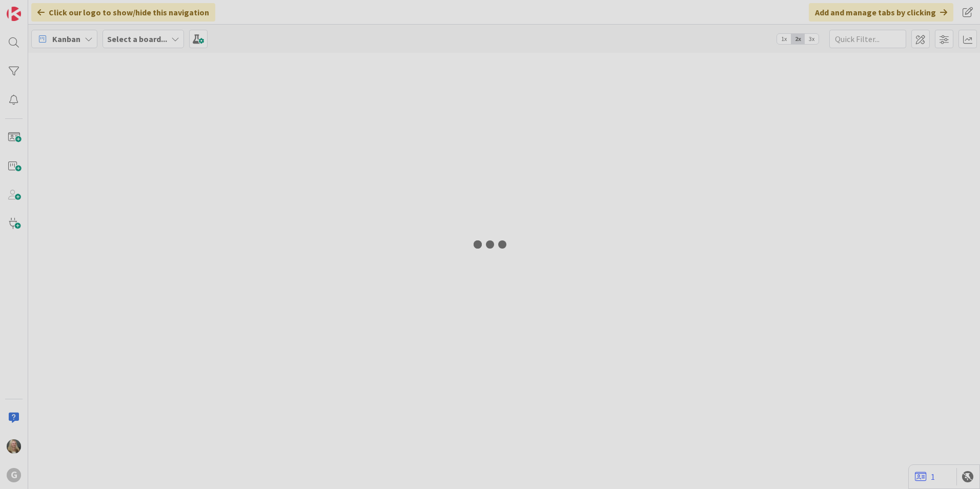
type input "Brown"
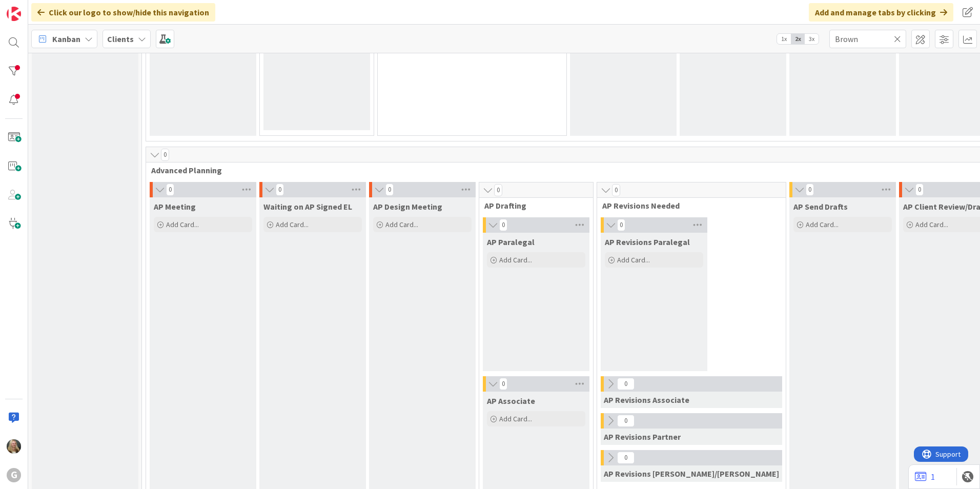
scroll to position [666, 0]
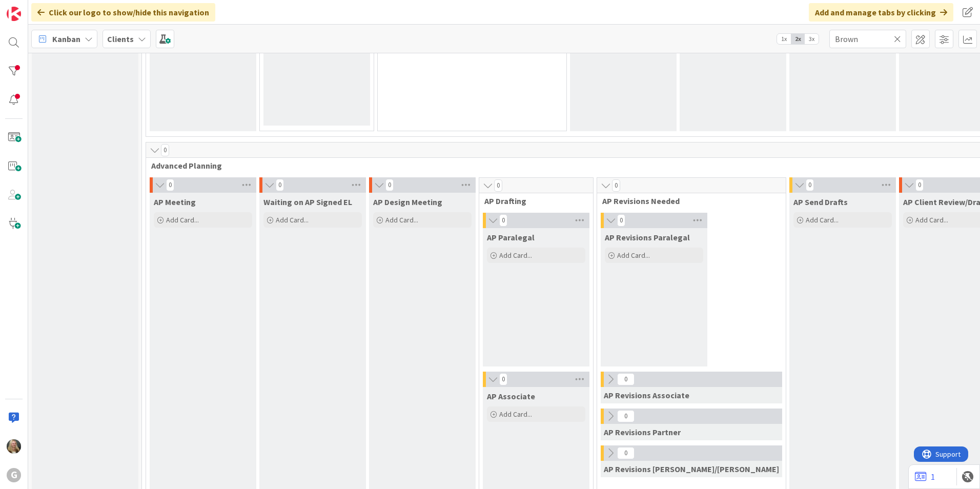
click at [898, 41] on icon at bounding box center [897, 38] width 7 height 9
click at [855, 42] on input "text" at bounding box center [867, 39] width 77 height 18
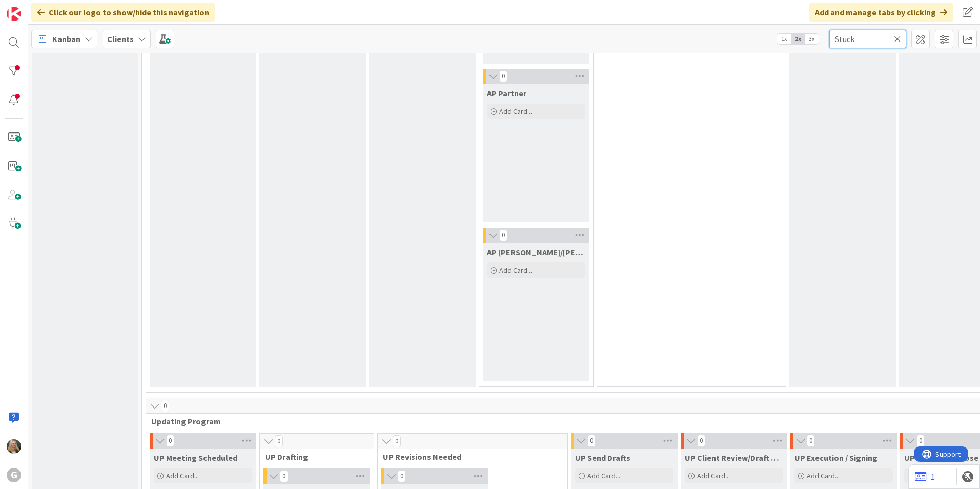
scroll to position [1128, 0]
type input "Stuck"
click at [896, 38] on icon at bounding box center [897, 38] width 7 height 9
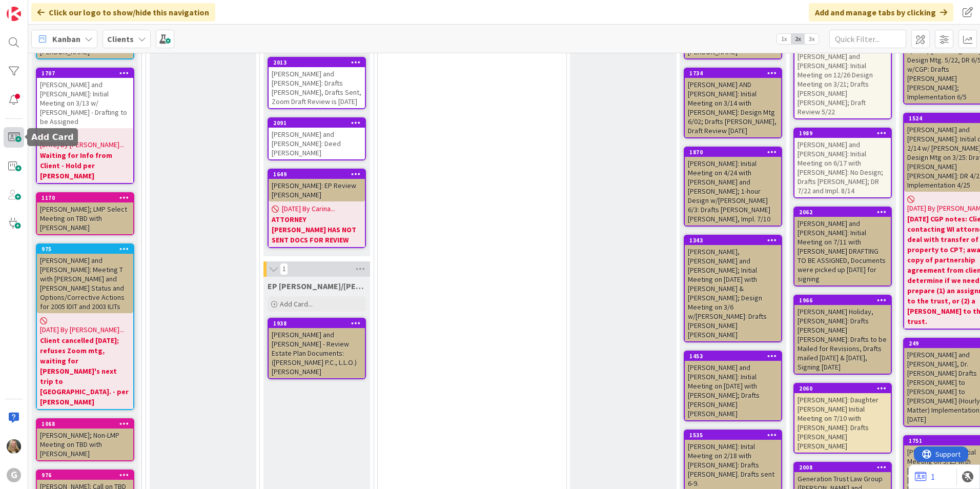
click at [22, 133] on span at bounding box center [14, 137] width 21 height 21
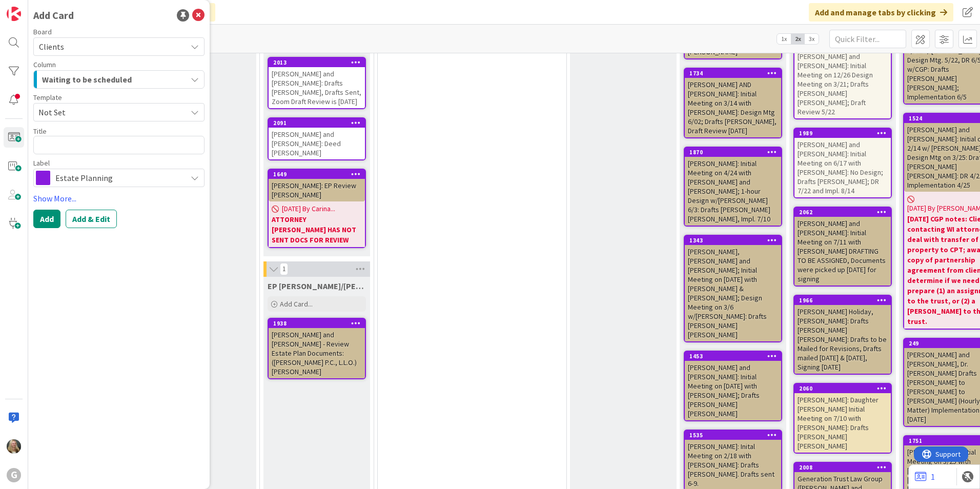
click at [90, 141] on textarea at bounding box center [118, 145] width 171 height 18
type textarea "x"
type textarea "S"
type textarea "x"
type textarea "St"
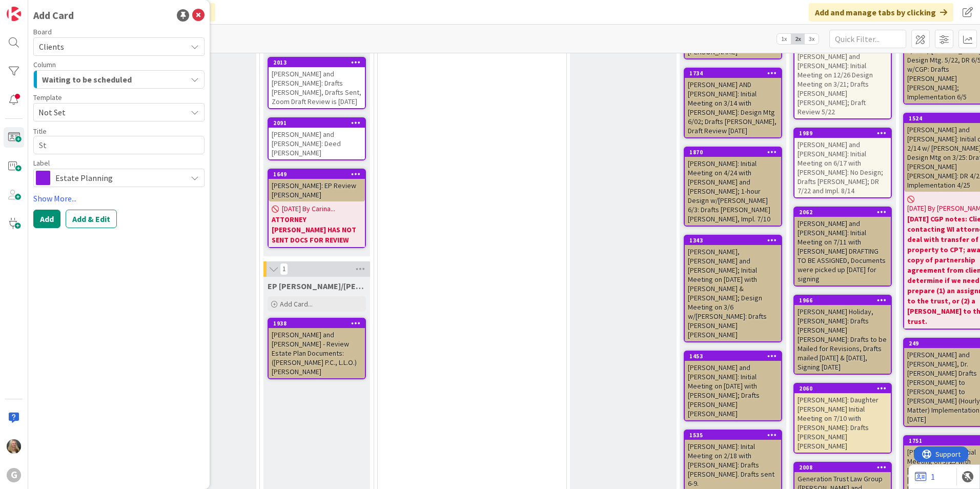
type textarea "x"
type textarea "Stu"
type textarea "x"
type textarea "Stuc"
type textarea "x"
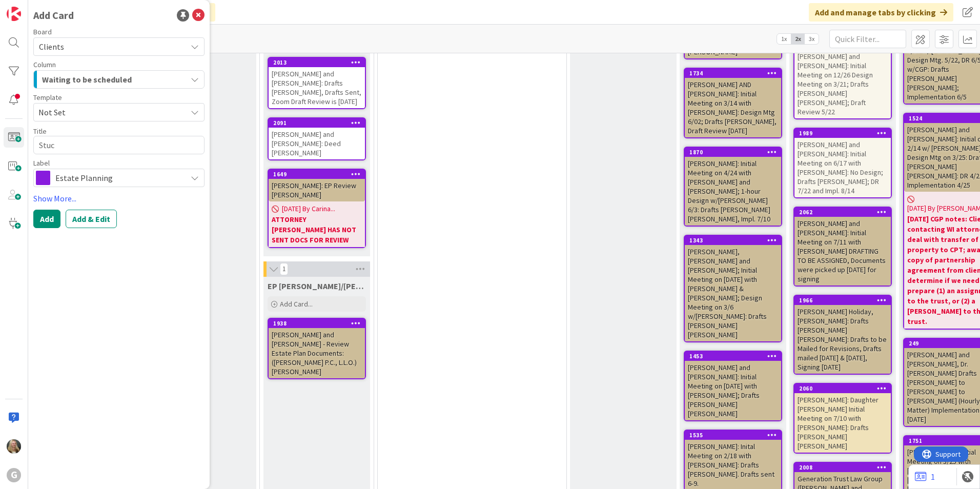
type textarea "Stuck"
type textarea "x"
type textarea "Stuck,"
type textarea "x"
type textarea "Stuck,"
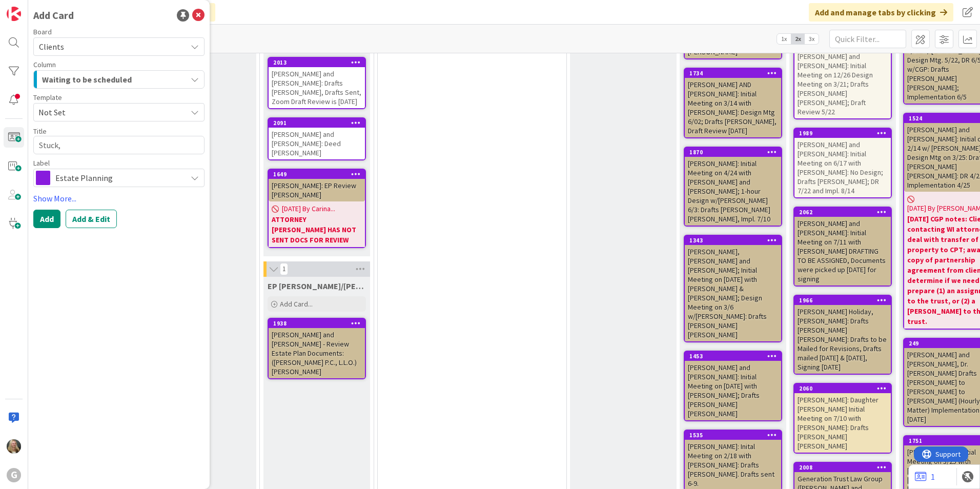
type textarea "x"
type textarea "Stuck, E"
type textarea "x"
type textarea "Stuck, Er"
type textarea "x"
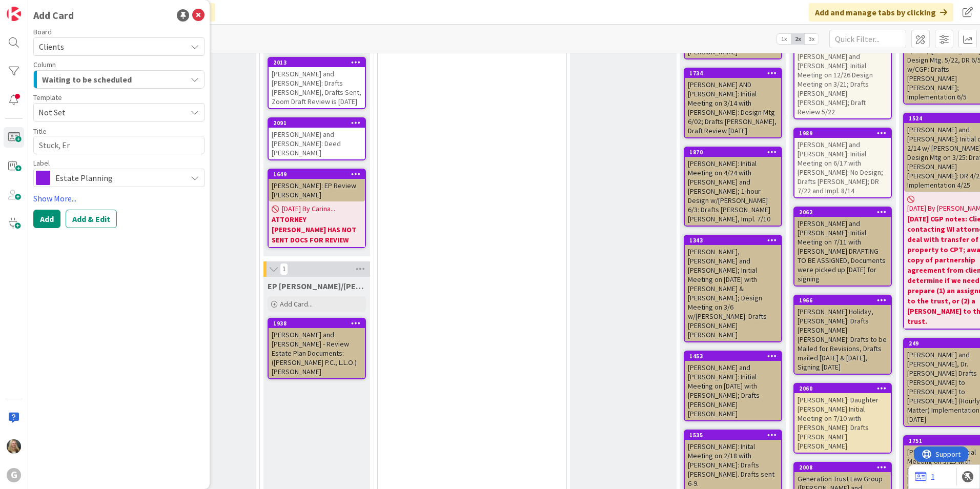
type textarea "Stuck, Eri"
type textarea "x"
type textarea "[PERSON_NAME]"
type textarea "x"
type textarea "[PERSON_NAME]"
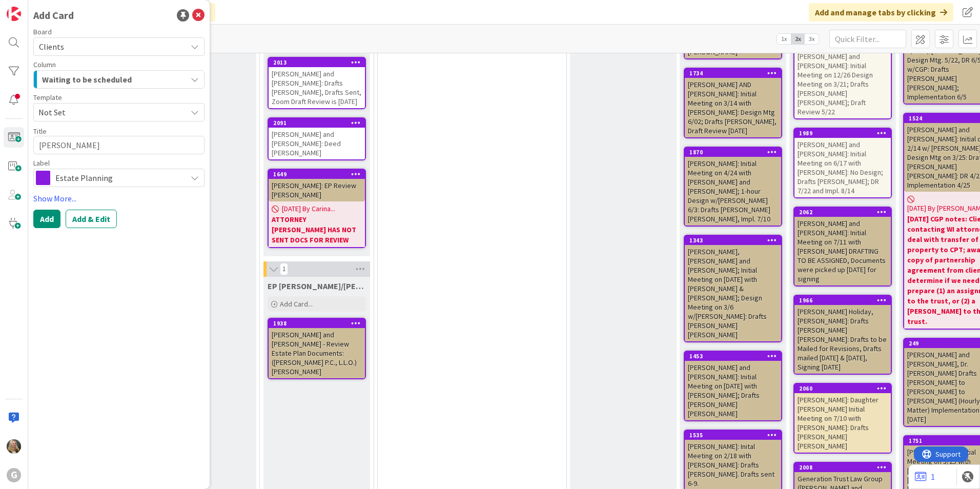
type textarea "x"
type textarea "[PERSON_NAME]"
type textarea "x"
type textarea "[PERSON_NAME] an"
type textarea "x"
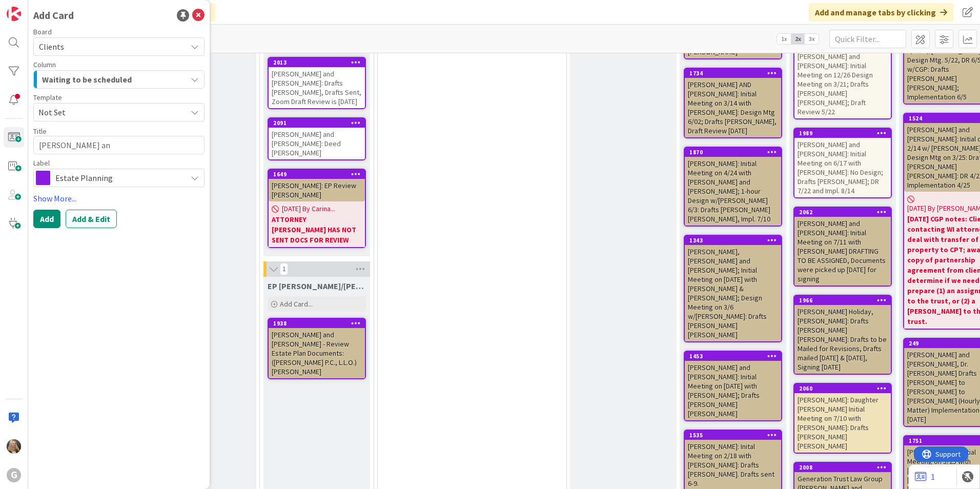
type textarea "[PERSON_NAME] and"
type textarea "x"
type textarea "[PERSON_NAME] and"
type textarea "x"
type textarea "[PERSON_NAME] and S"
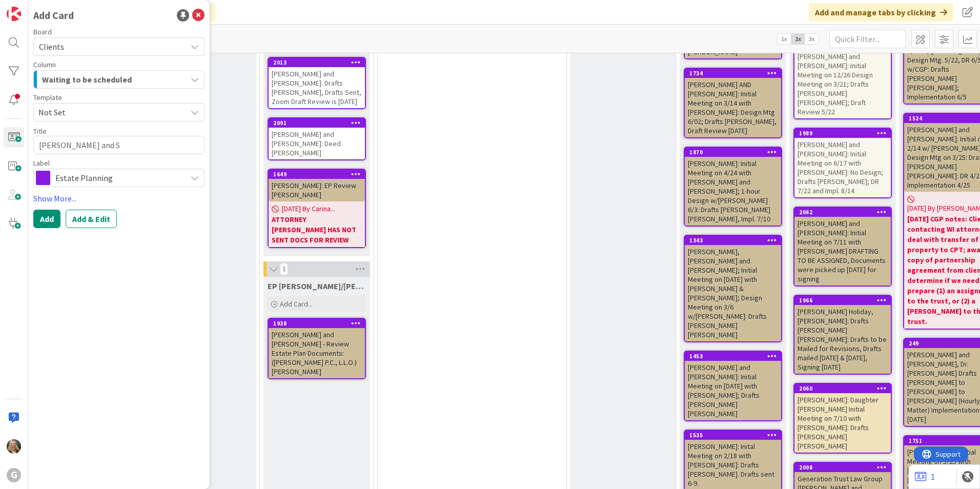
type textarea "x"
type textarea "[PERSON_NAME] and Sh"
type textarea "x"
type textarea "[PERSON_NAME] and [PERSON_NAME]"
type textarea "x"
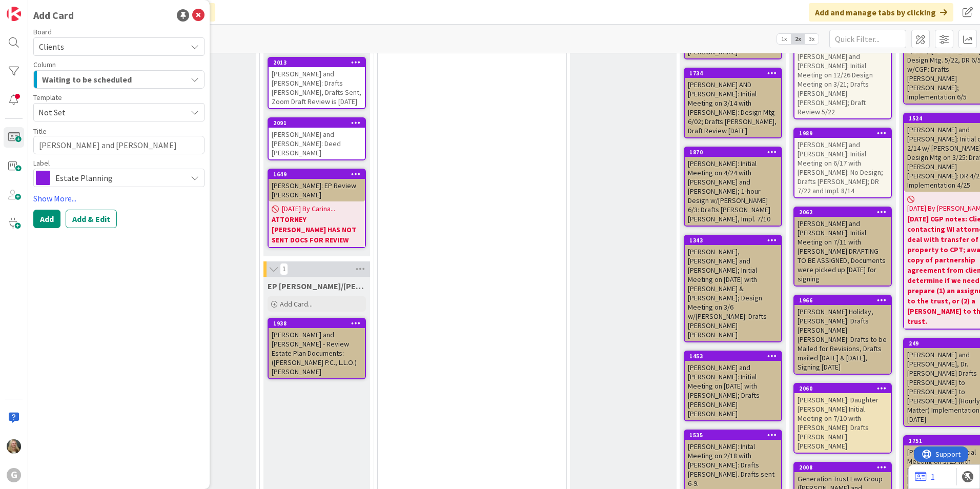
type textarea "[PERSON_NAME] and Shel"
type textarea "x"
type textarea "[PERSON_NAME] and [PERSON_NAME]"
click at [102, 188] on div "Board Clients Column Waiting to be scheduled Template Not Set Title 21 / 128 [P…" at bounding box center [118, 128] width 171 height 200
click at [104, 181] on span "Estate Planning" at bounding box center [118, 178] width 126 height 14
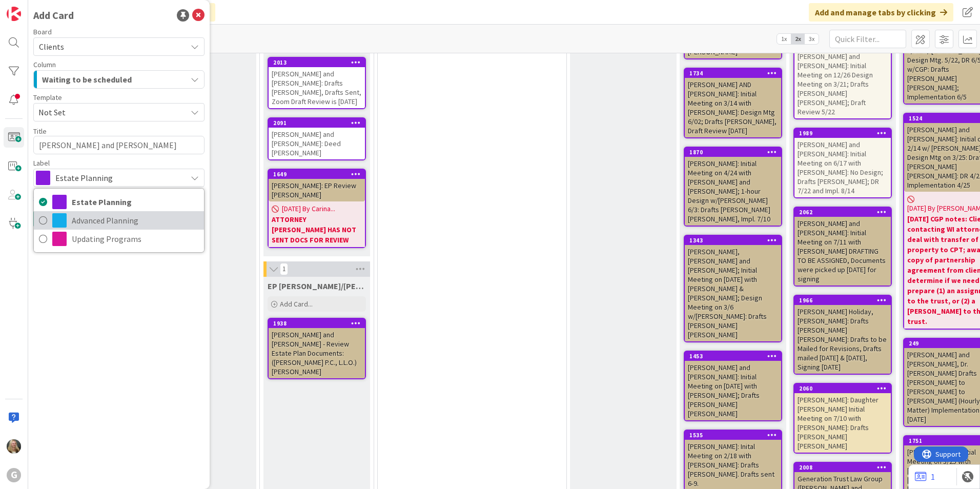
click at [104, 218] on span "Advanced Planning" at bounding box center [135, 220] width 127 height 15
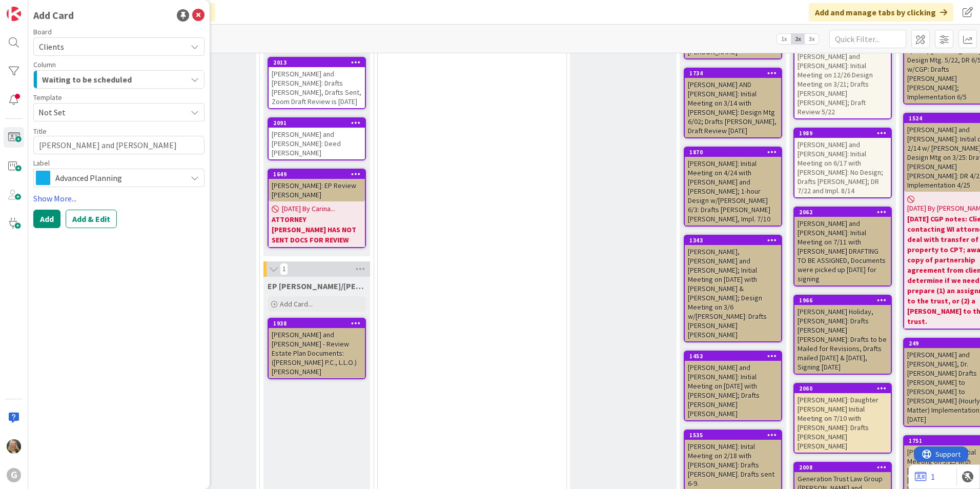
click at [75, 112] on span "Not Set" at bounding box center [108, 112] width 140 height 13
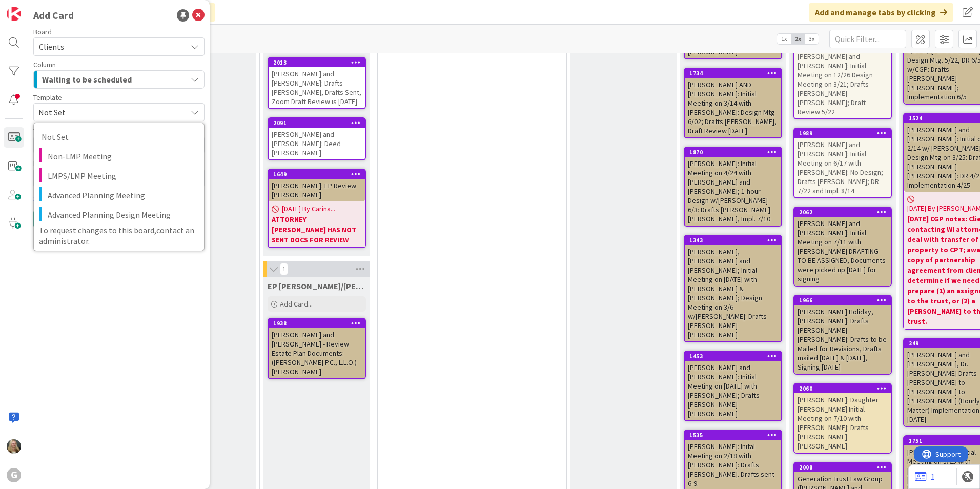
click at [84, 79] on span "Waiting to be scheduled" at bounding box center [87, 79] width 90 height 13
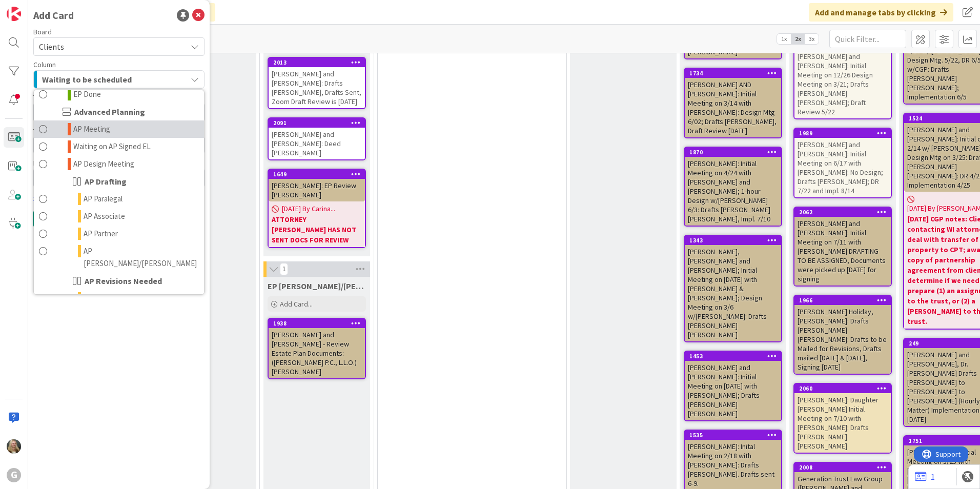
scroll to position [359, 0]
click at [100, 211] on span "AP Associate" at bounding box center [105, 217] width 42 height 12
type textarea "x"
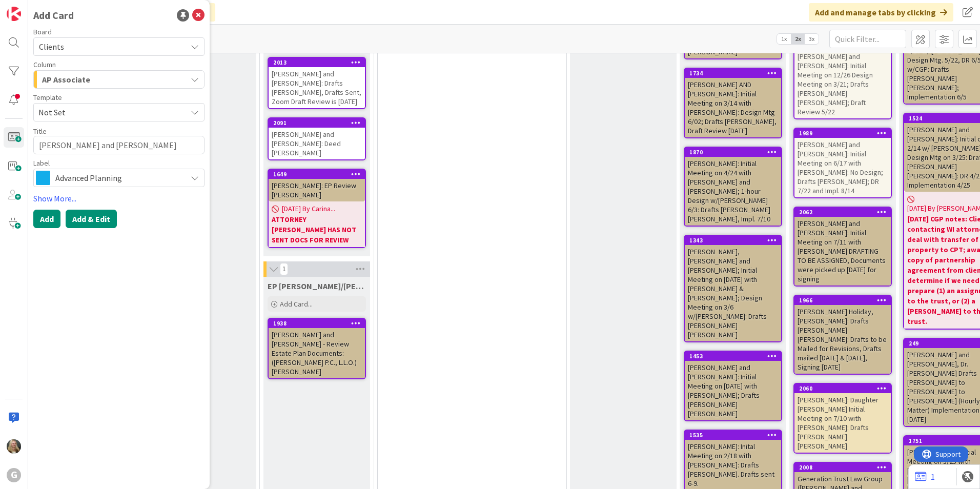
click at [95, 220] on button "Add & Edit" at bounding box center [91, 219] width 51 height 18
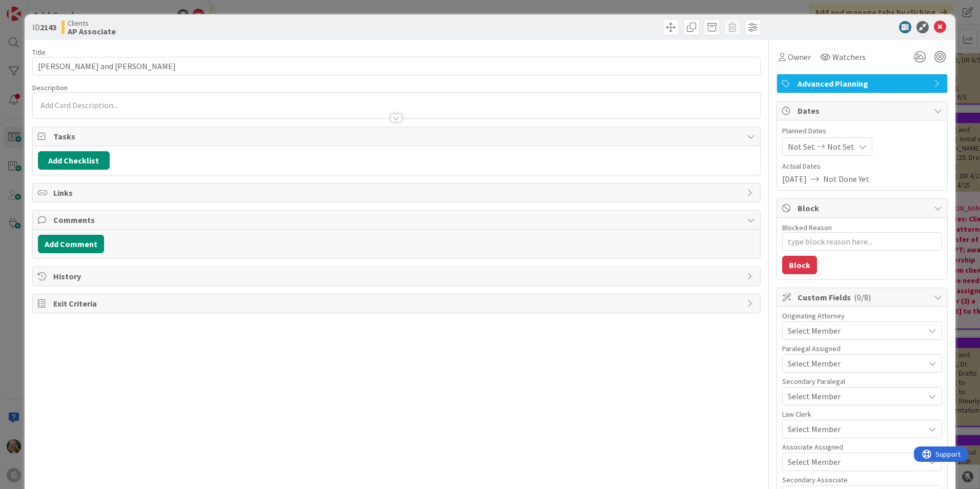
type textarea "x"
click at [833, 146] on span "Not Set" at bounding box center [840, 146] width 27 height 12
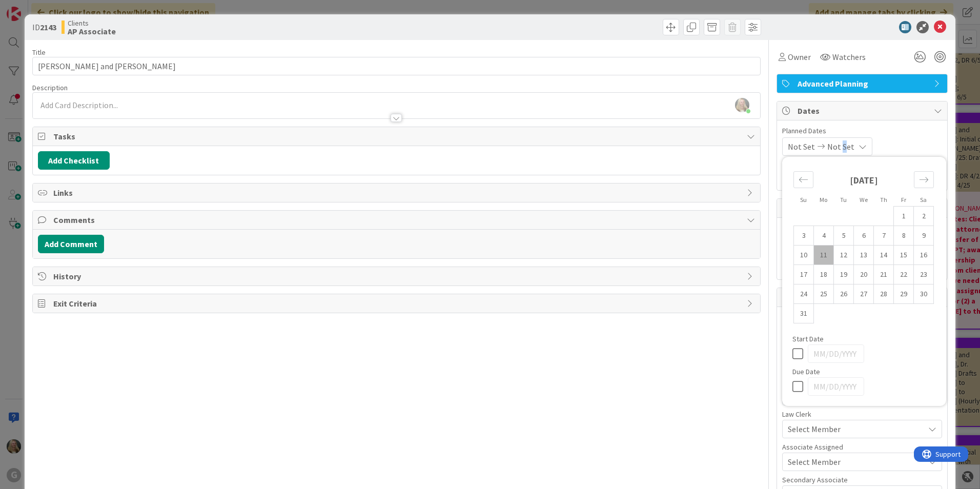
click at [818, 259] on td "11" at bounding box center [824, 255] width 20 height 19
type input "[DATE]"
click at [708, 352] on div "Title 21 / 128 [PERSON_NAME] and [PERSON_NAME] Description [PERSON_NAME] just j…" at bounding box center [396, 366] width 728 height 652
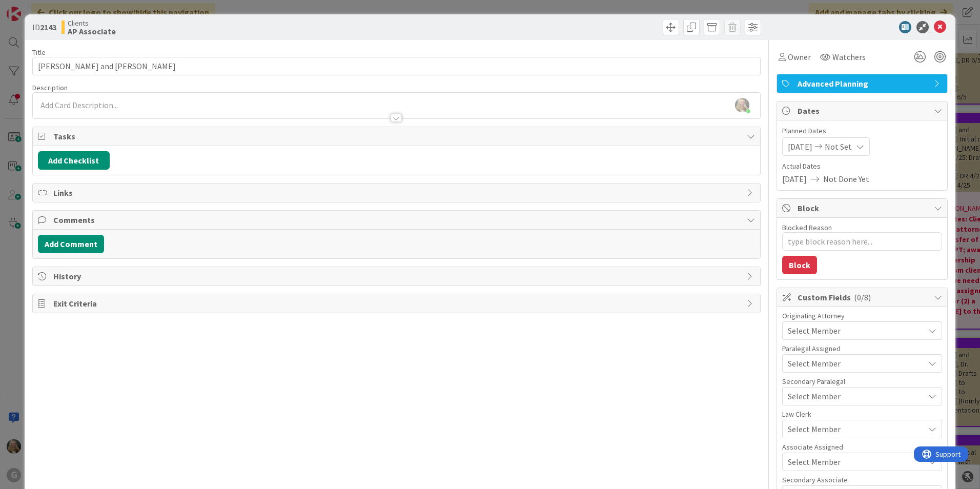
click at [799, 326] on span "Select Member" at bounding box center [814, 331] width 53 height 12
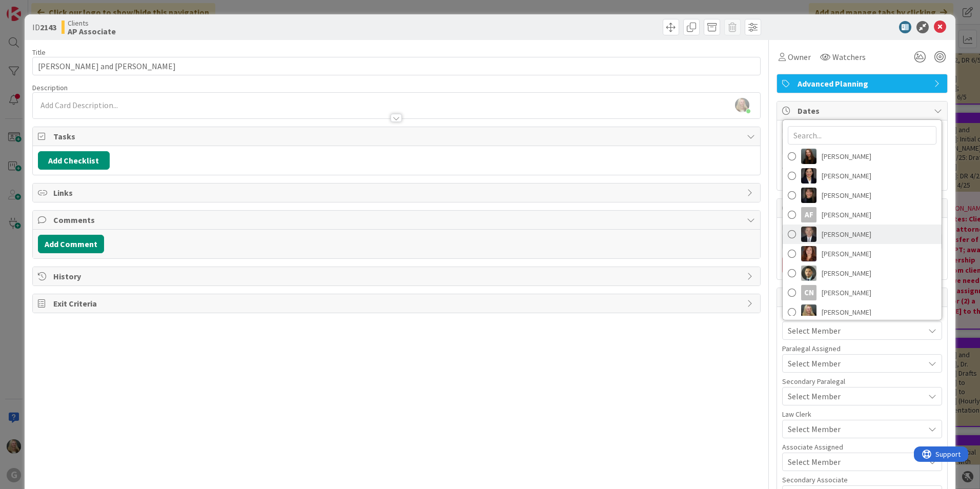
click at [822, 238] on span "[PERSON_NAME]" at bounding box center [847, 234] width 50 height 15
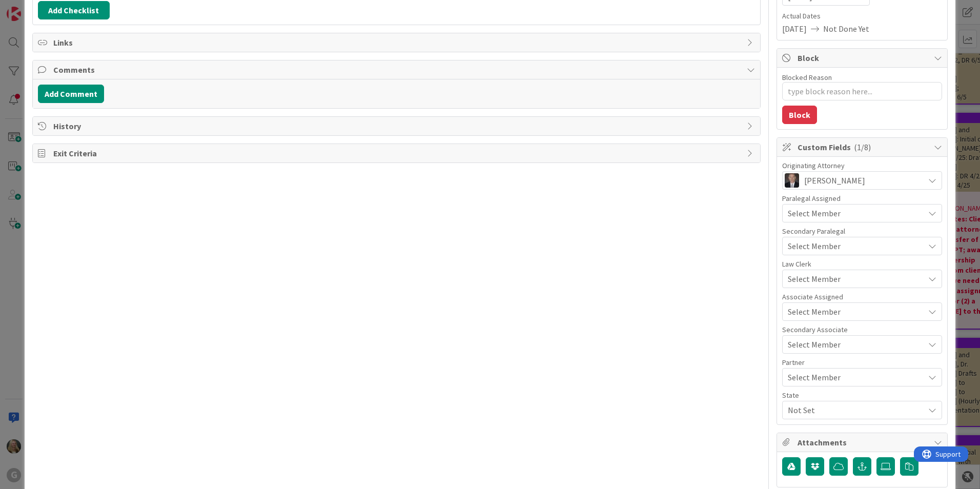
scroll to position [154, 0]
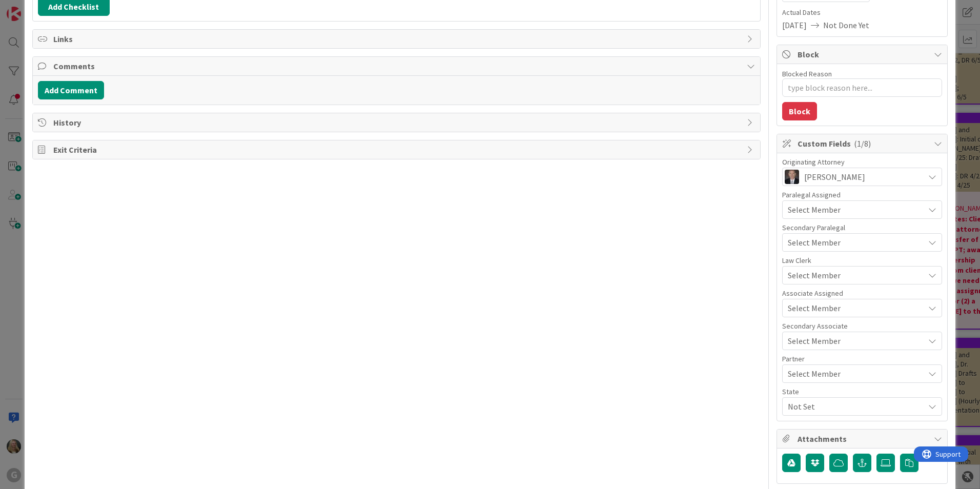
click at [805, 212] on span "Select Member" at bounding box center [814, 210] width 53 height 12
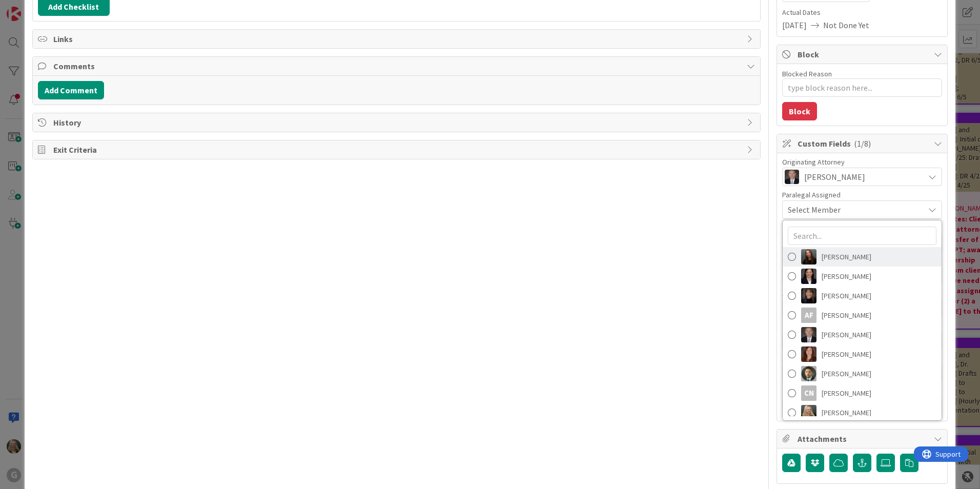
click at [814, 260] on link "[PERSON_NAME]" at bounding box center [862, 256] width 159 height 19
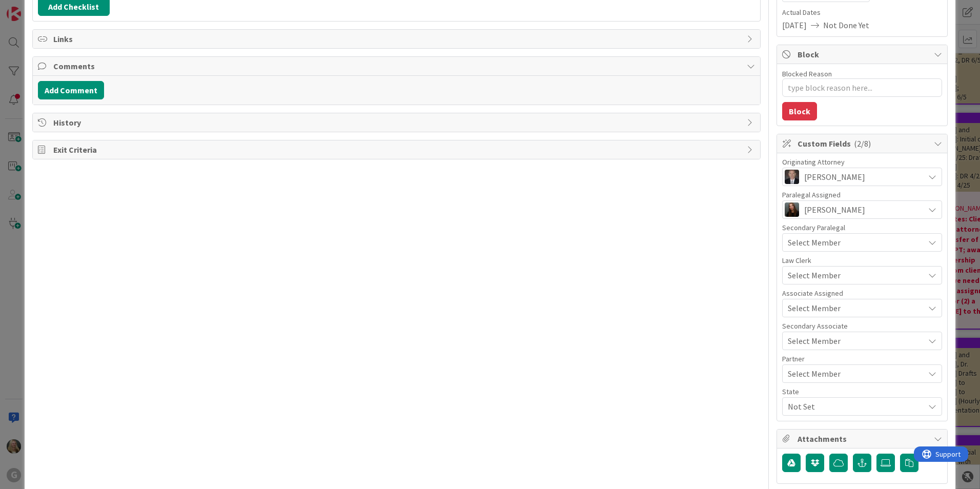
click at [805, 369] on span "Select Member" at bounding box center [814, 374] width 53 height 12
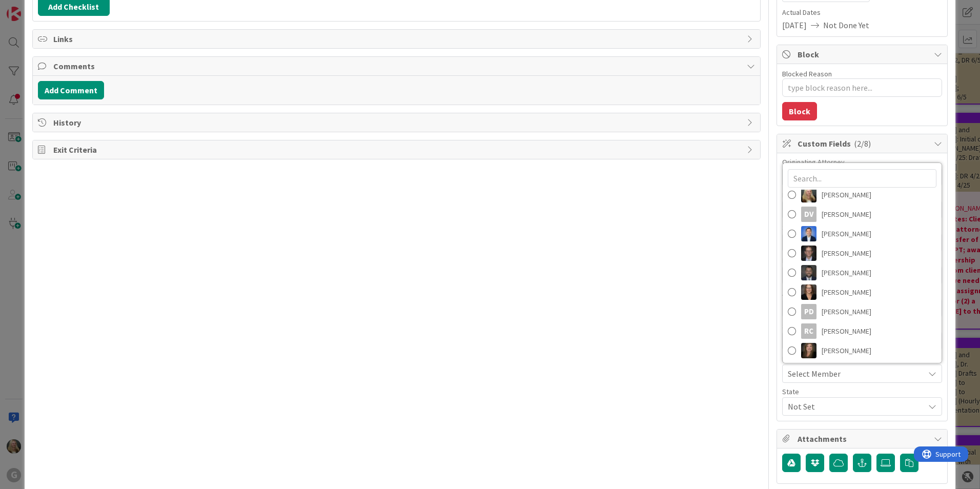
scroll to position [162, 0]
click at [825, 327] on span "[PERSON_NAME]" at bounding box center [847, 329] width 50 height 15
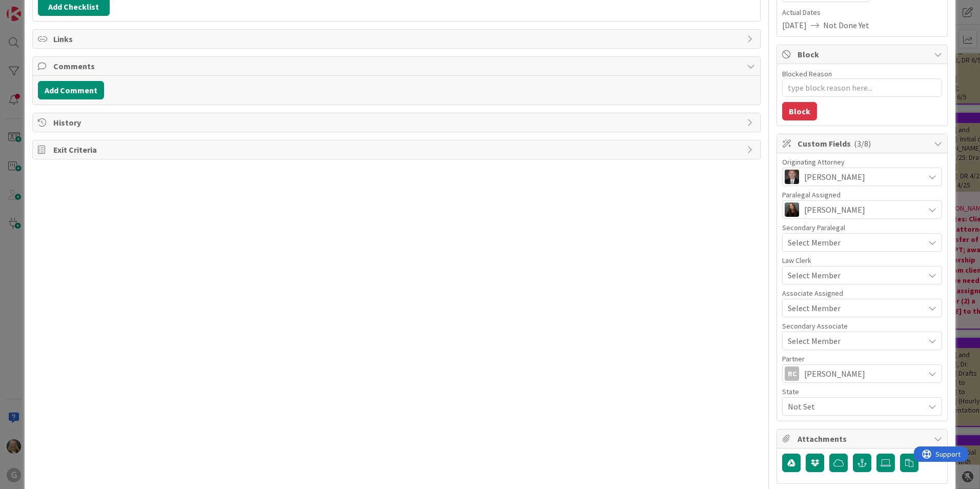
click at [813, 303] on span "Select Member" at bounding box center [814, 308] width 53 height 12
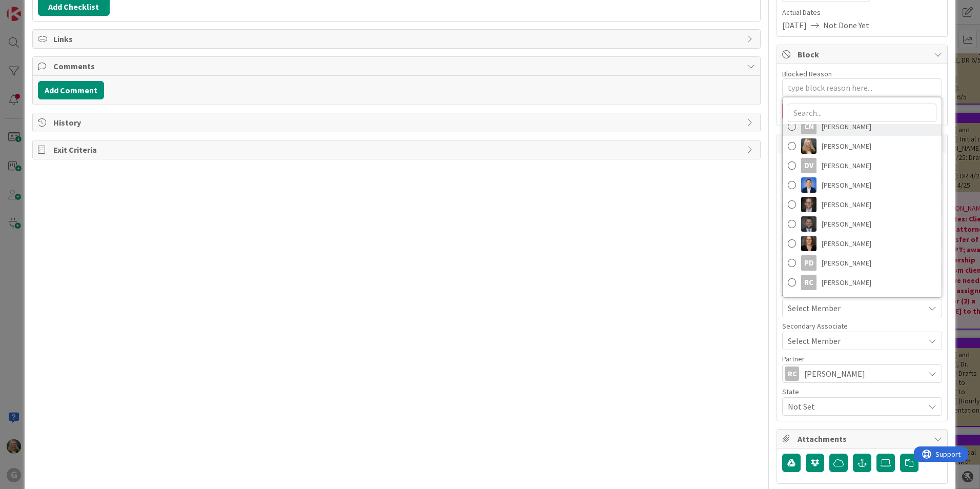
scroll to position [154, 0]
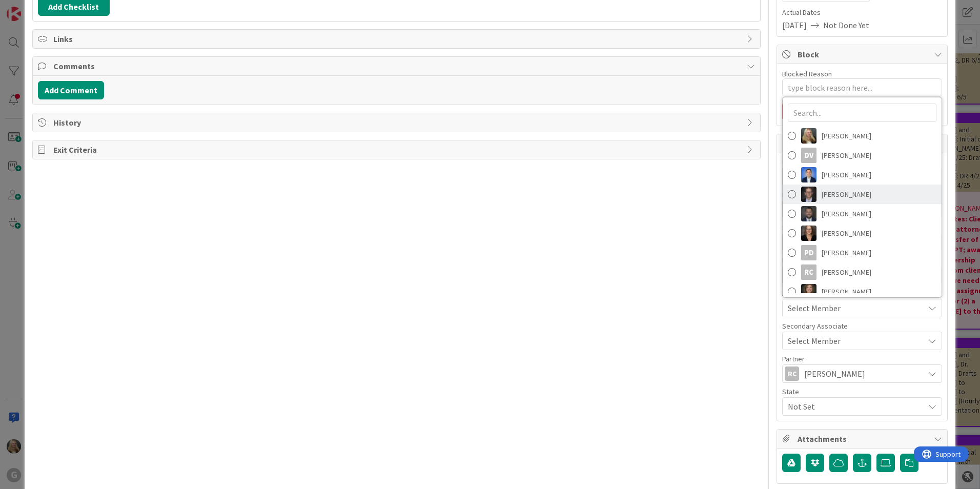
click at [810, 195] on link "[PERSON_NAME]" at bounding box center [862, 194] width 159 height 19
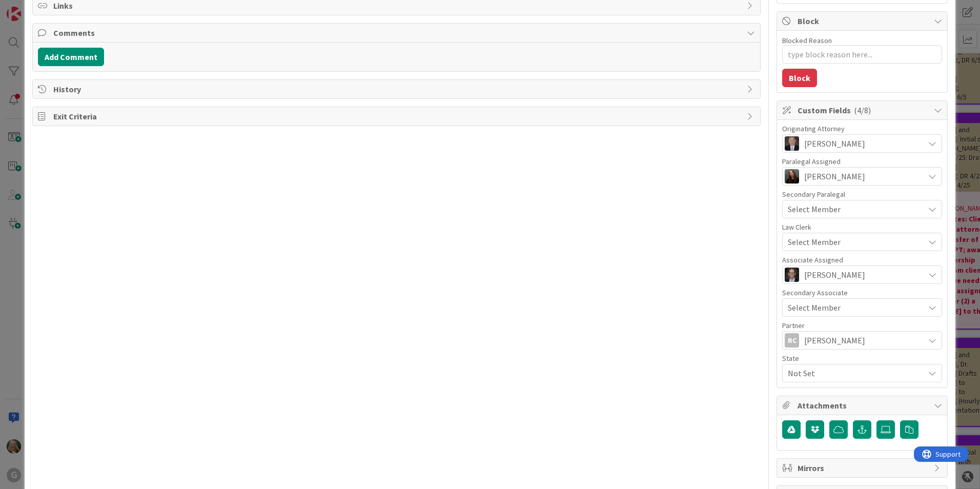
scroll to position [205, 0]
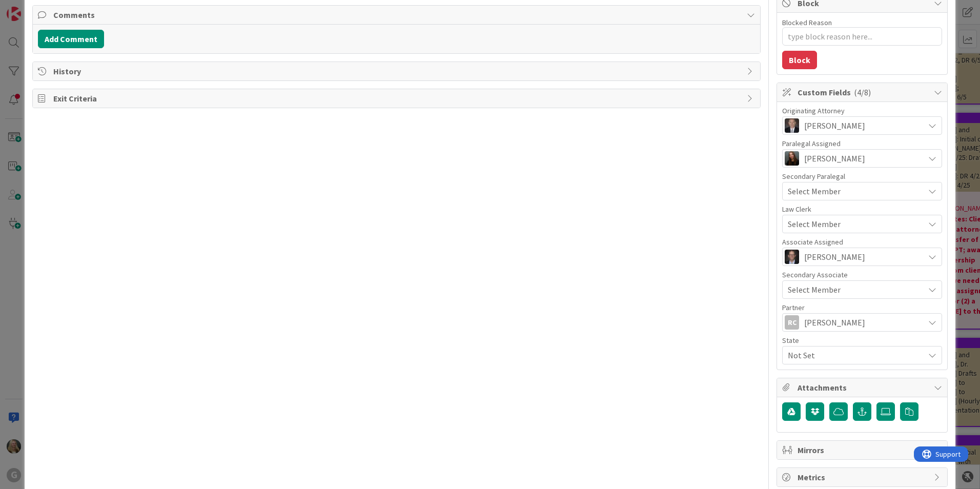
click at [800, 349] on div "Not Set" at bounding box center [862, 355] width 160 height 18
click at [784, 401] on icon at bounding box center [788, 397] width 8 height 15
type textarea "x"
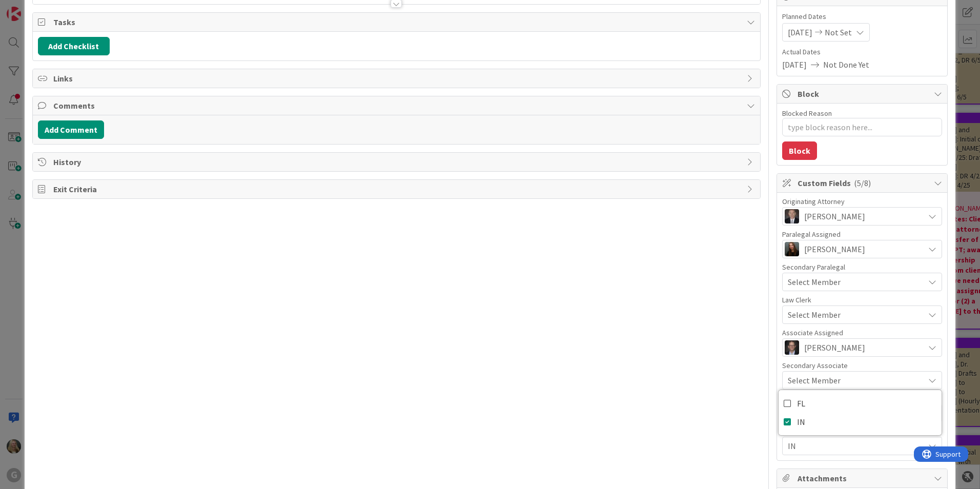
scroll to position [0, 0]
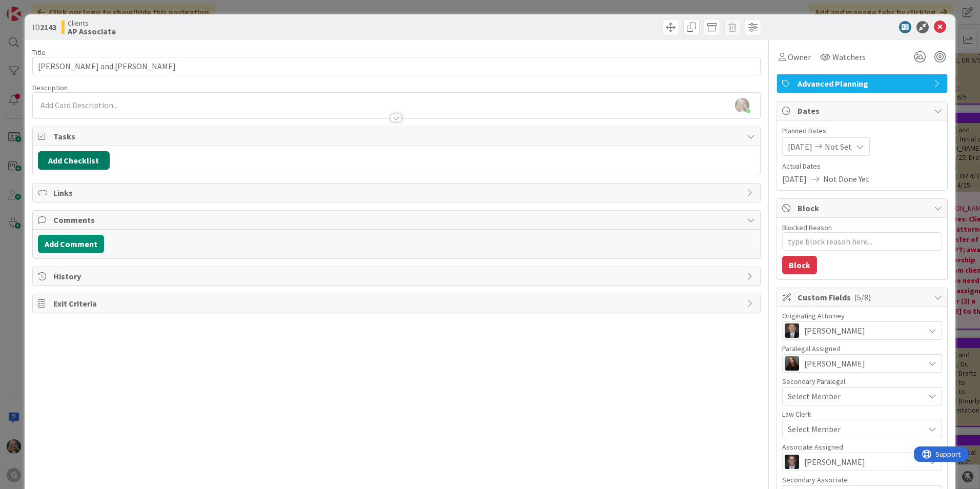
click at [64, 155] on button "Add Checklist" at bounding box center [74, 160] width 72 height 18
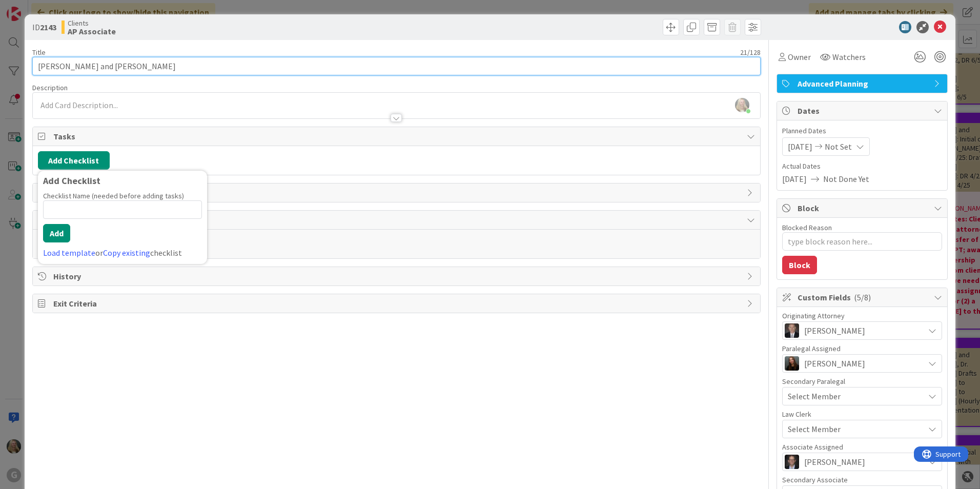
click at [141, 71] on input "[PERSON_NAME] and [PERSON_NAME]" at bounding box center [396, 66] width 728 height 18
type input "[PERSON_NAME] and Shel"
type textarea "x"
type input "[PERSON_NAME] and Shell"
type textarea "x"
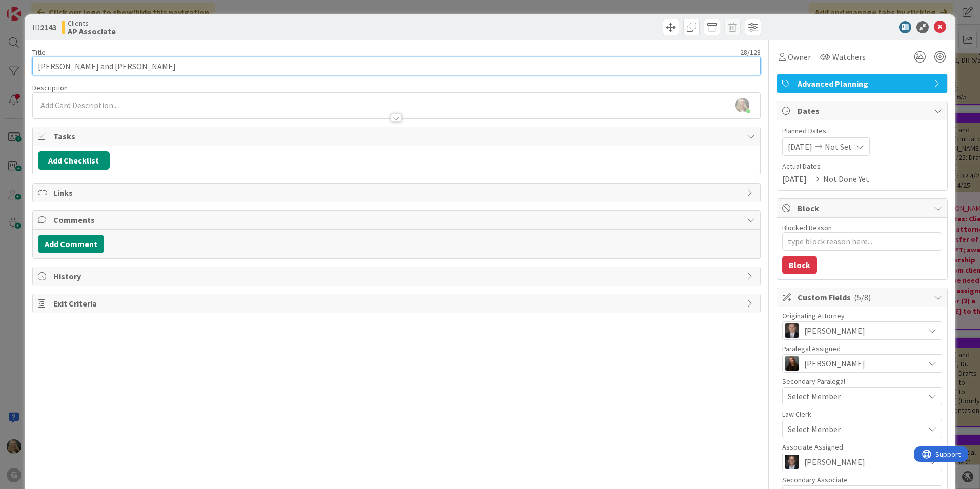
type input "[PERSON_NAME] and [PERSON_NAME]"
type textarea "x"
type input "[PERSON_NAME] and [PERSON_NAME]"
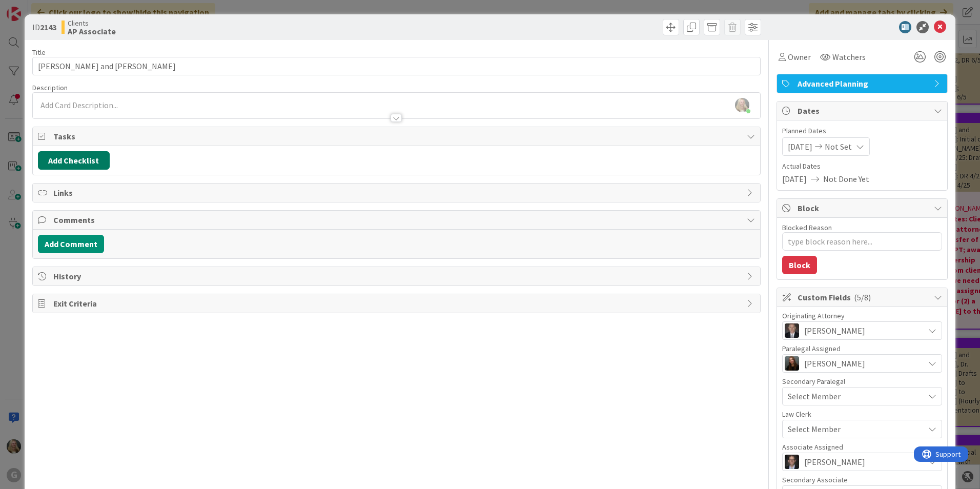
click at [85, 162] on button "Add Checklist" at bounding box center [74, 160] width 72 height 18
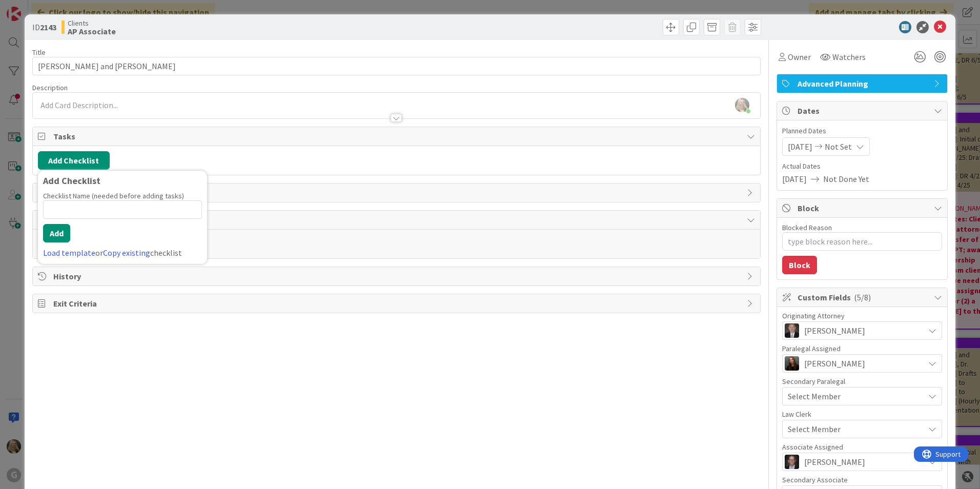
click at [235, 150] on div "Add Checklist Add Checklist Checklist Name (needed before adding tasks) 0 / 64 …" at bounding box center [396, 160] width 727 height 29
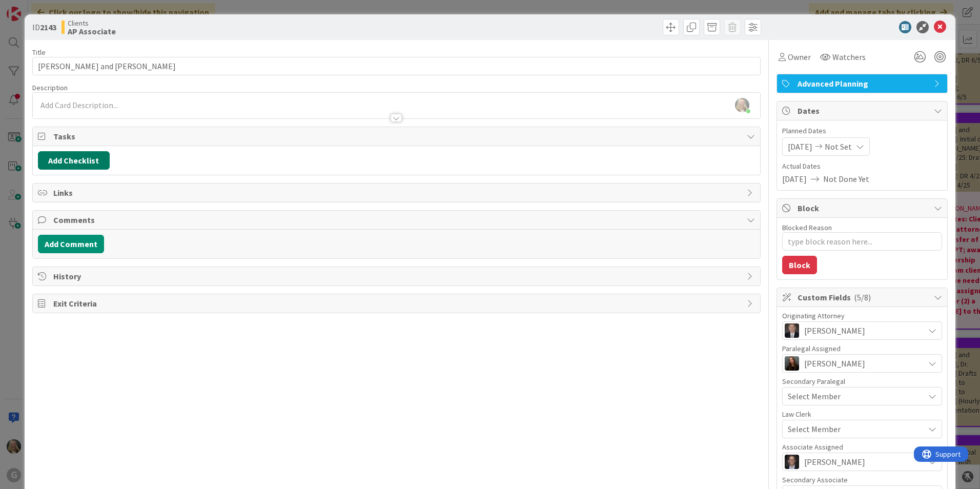
click at [92, 164] on button "Add Checklist" at bounding box center [74, 160] width 72 height 18
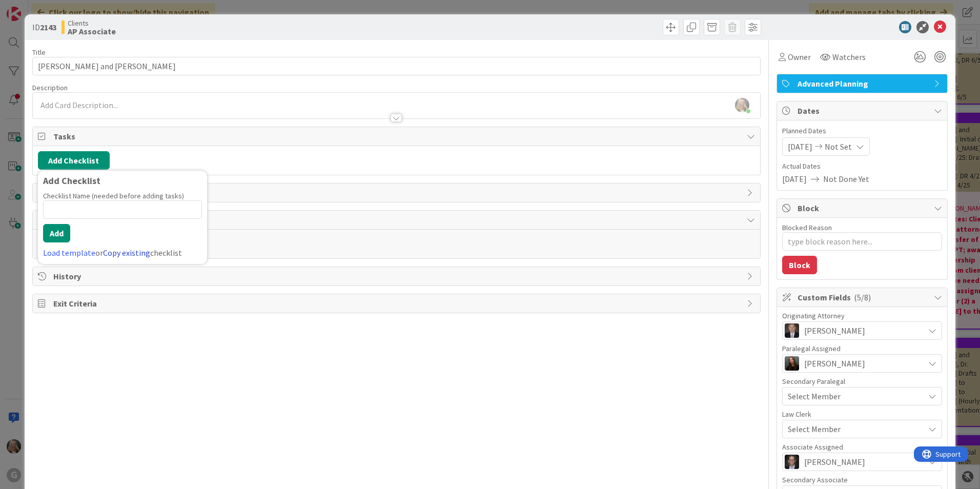
click at [132, 250] on link "Copy existing" at bounding box center [126, 253] width 47 height 10
click at [235, 207] on div "Title 29 / 128 [PERSON_NAME] and [PERSON_NAME] Description [PERSON_NAME] just j…" at bounding box center [396, 366] width 728 height 652
click at [747, 139] on icon at bounding box center [751, 136] width 8 height 8
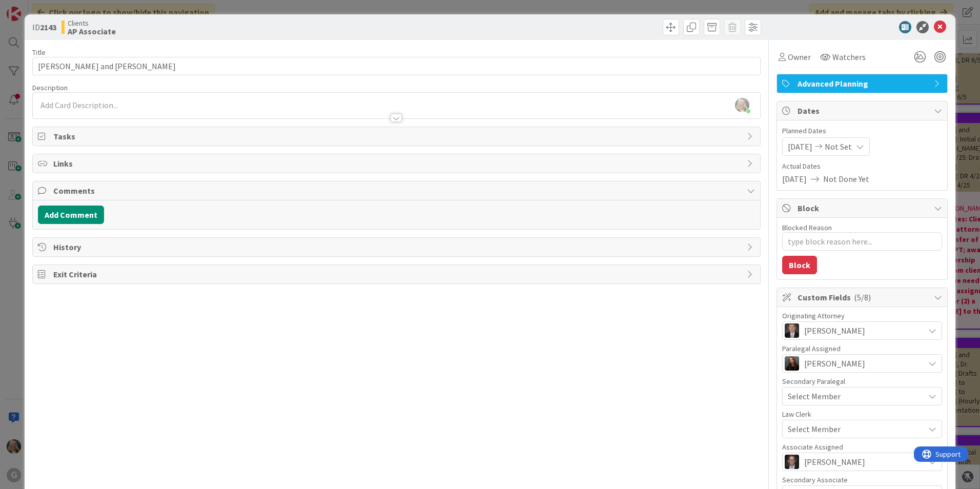
click at [636, 135] on span "Tasks" at bounding box center [397, 136] width 688 height 12
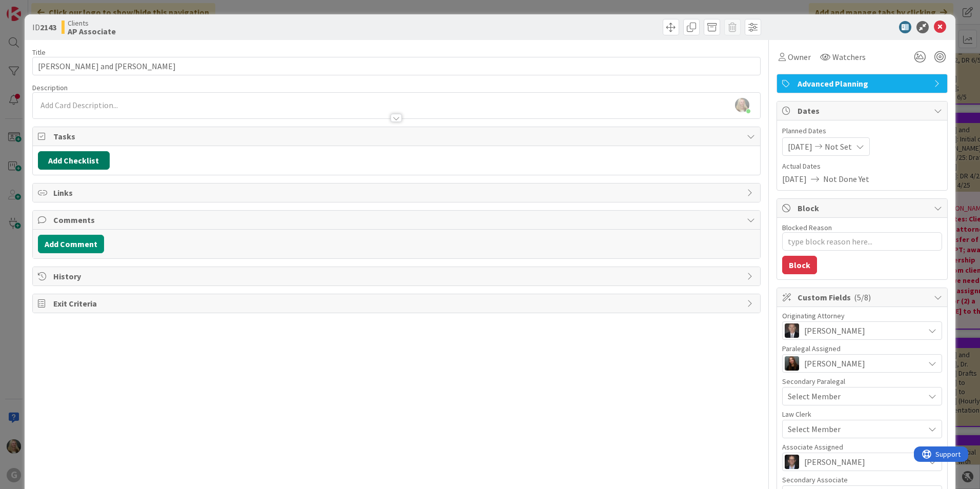
drag, startPoint x: 319, startPoint y: 173, endPoint x: 94, endPoint y: 152, distance: 226.1
click at [94, 152] on div "Add Checklist" at bounding box center [396, 160] width 727 height 29
click at [92, 154] on button "Add Checklist" at bounding box center [74, 160] width 72 height 18
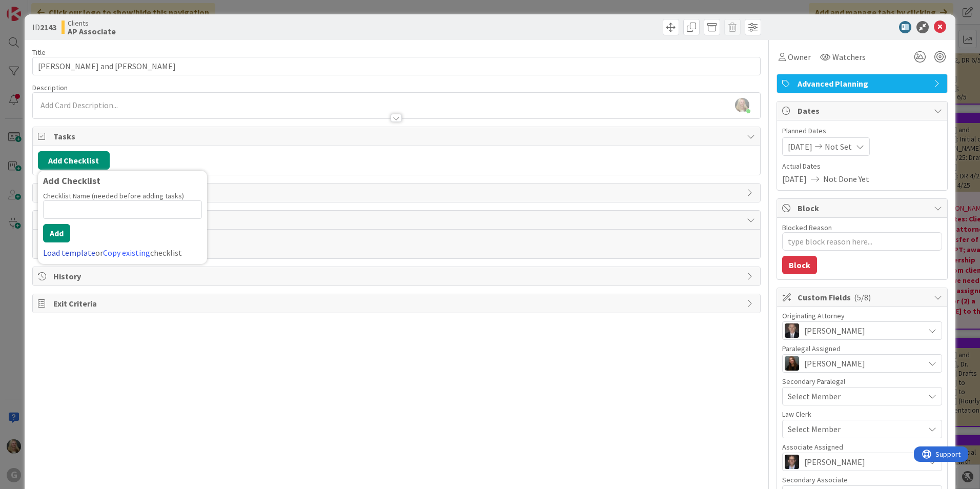
click at [72, 251] on link "Load template" at bounding box center [69, 253] width 52 height 10
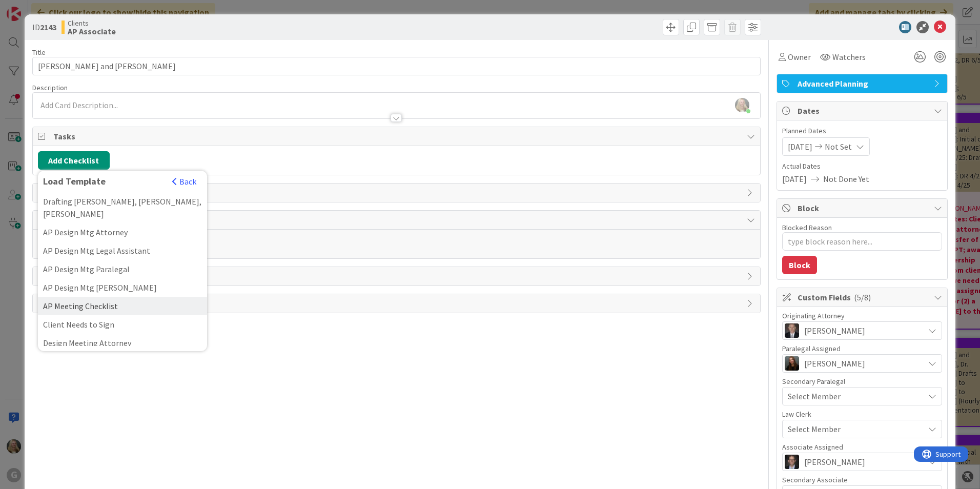
click at [95, 297] on div "AP Meeting Checklist" at bounding box center [122, 306] width 169 height 18
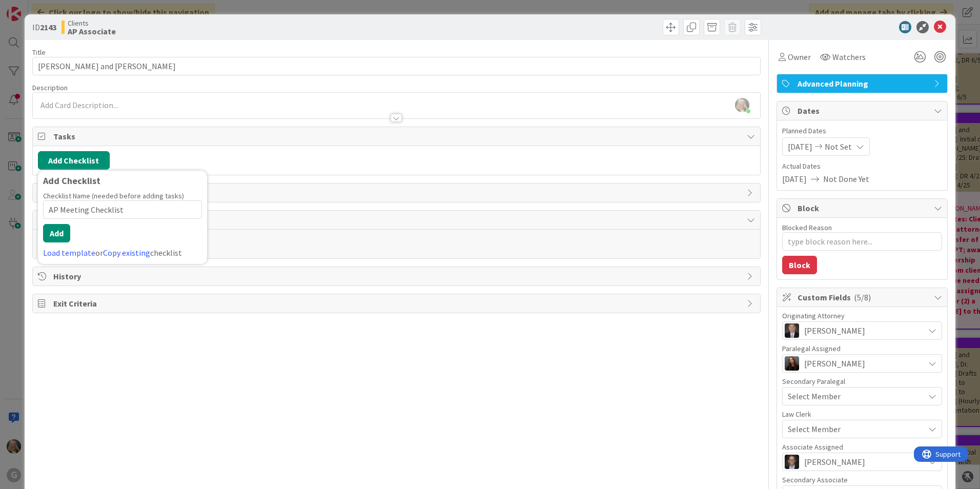
click at [77, 164] on button "Add Checklist" at bounding box center [74, 160] width 72 height 18
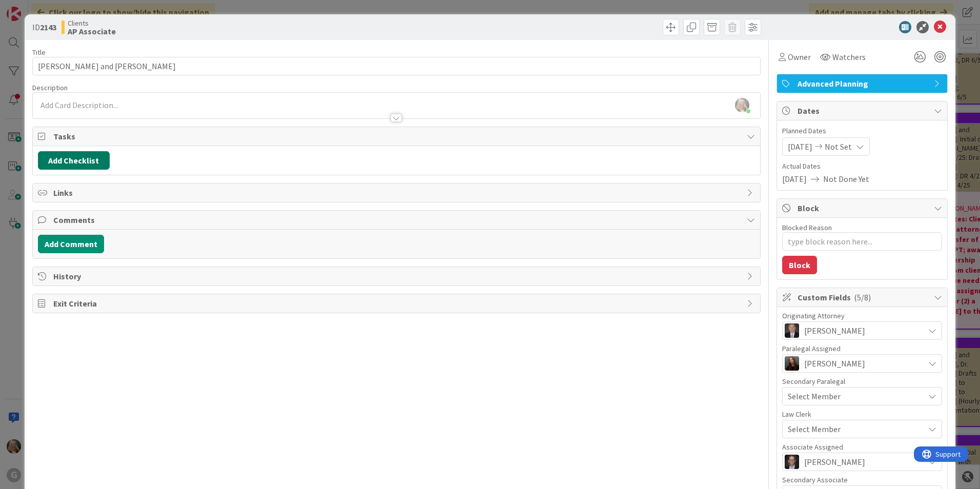
click at [73, 161] on button "Add Checklist" at bounding box center [74, 160] width 72 height 18
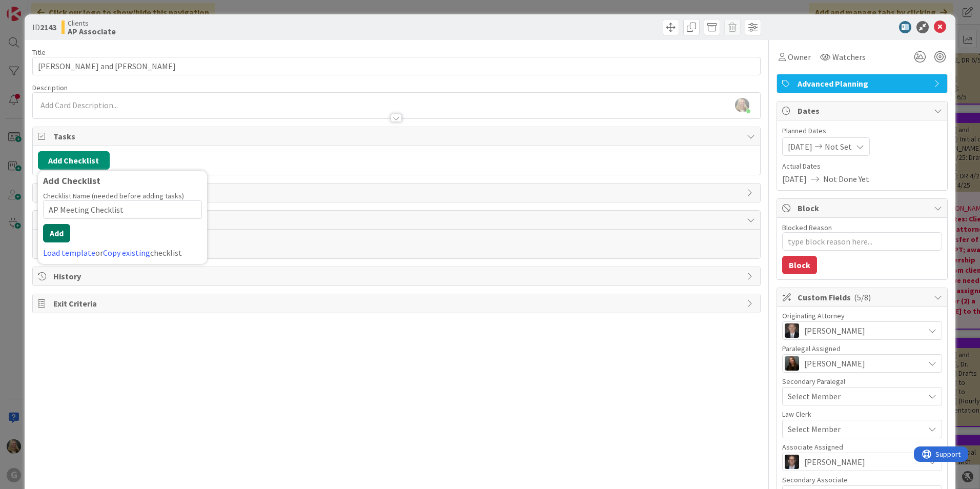
click at [65, 226] on button "Add" at bounding box center [56, 233] width 27 height 18
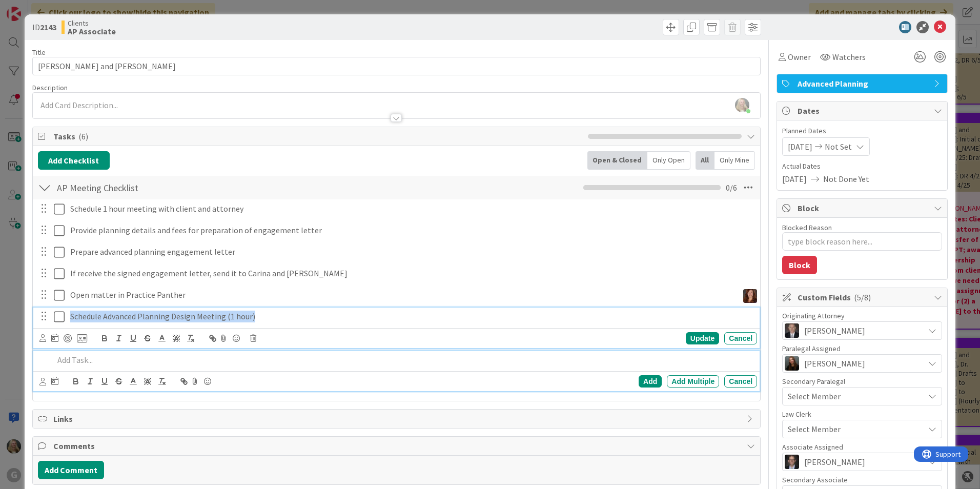
drag, startPoint x: 257, startPoint y: 315, endPoint x: 72, endPoint y: 301, distance: 185.6
click at [72, 301] on div "Schedule 1 hour meeting with client and attorney Update Cancel Provide planning…" at bounding box center [396, 296] width 717 height 195
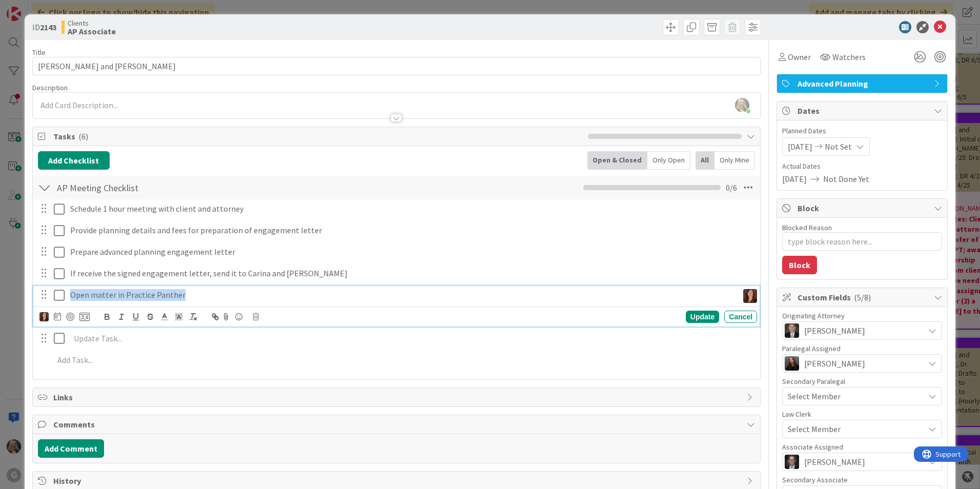
drag, startPoint x: 189, startPoint y: 292, endPoint x: 70, endPoint y: 292, distance: 118.9
click at [70, 292] on p "Open matter in Practice Panther" at bounding box center [402, 295] width 664 height 12
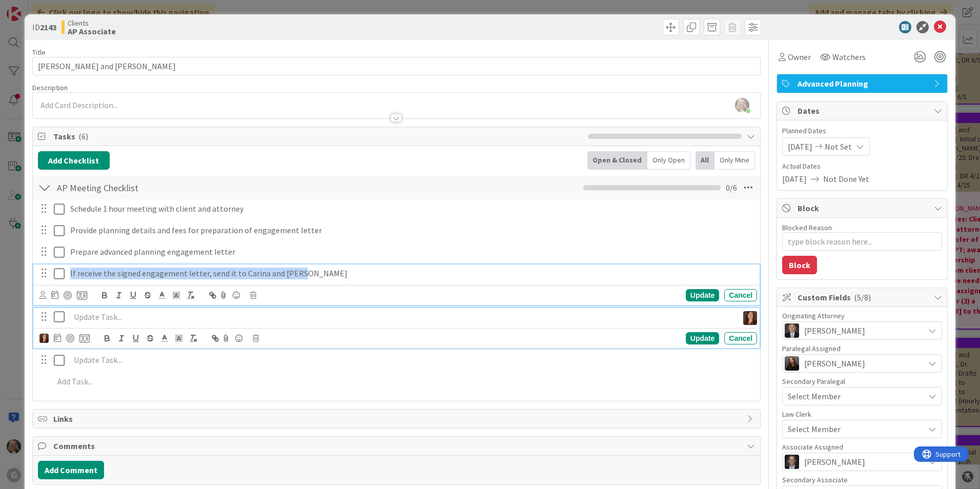
drag, startPoint x: 297, startPoint y: 274, endPoint x: 68, endPoint y: 273, distance: 228.6
click at [68, 273] on div "If receive the signed engagement letter, send it to Carina and [PERSON_NAME]" at bounding box center [411, 274] width 691 height 18
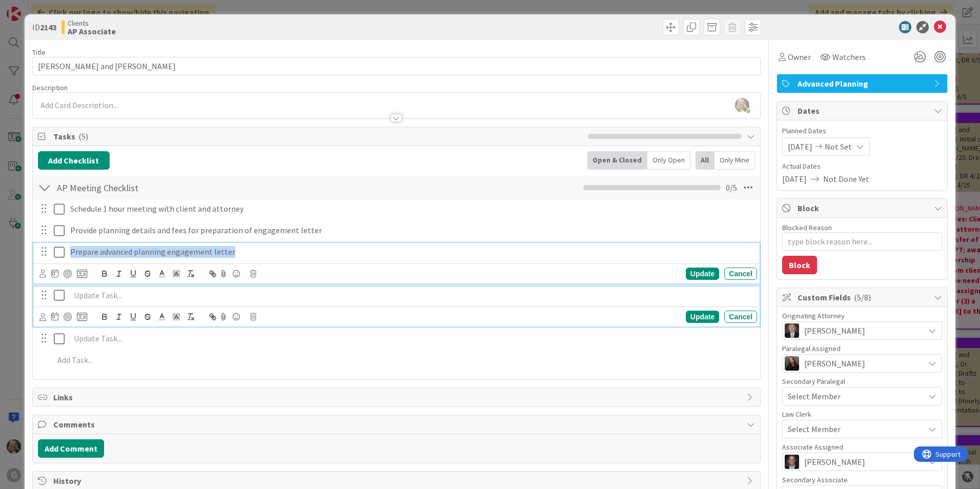
drag, startPoint x: 256, startPoint y: 247, endPoint x: 58, endPoint y: 240, distance: 197.5
click at [58, 240] on div "Schedule 1 hour meeting with client and attorney Update Cancel Provide planning…" at bounding box center [396, 286] width 717 height 174
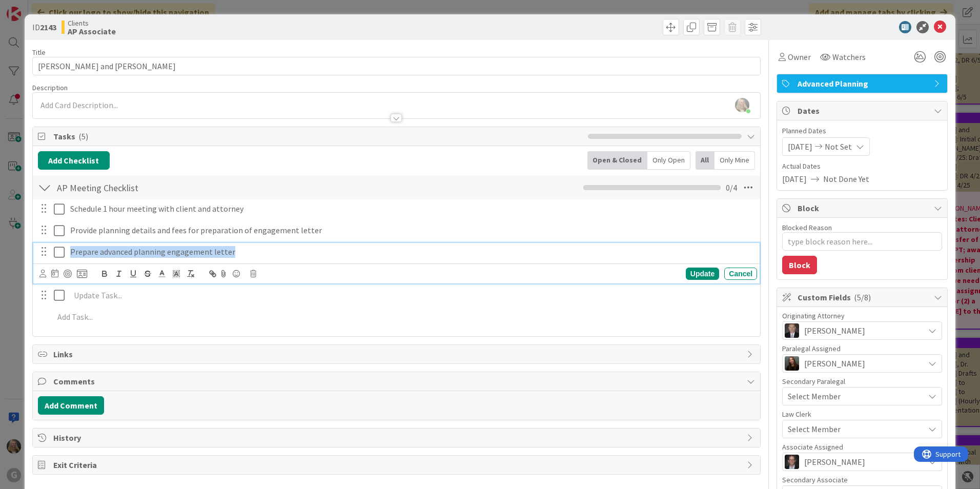
type textarea "x"
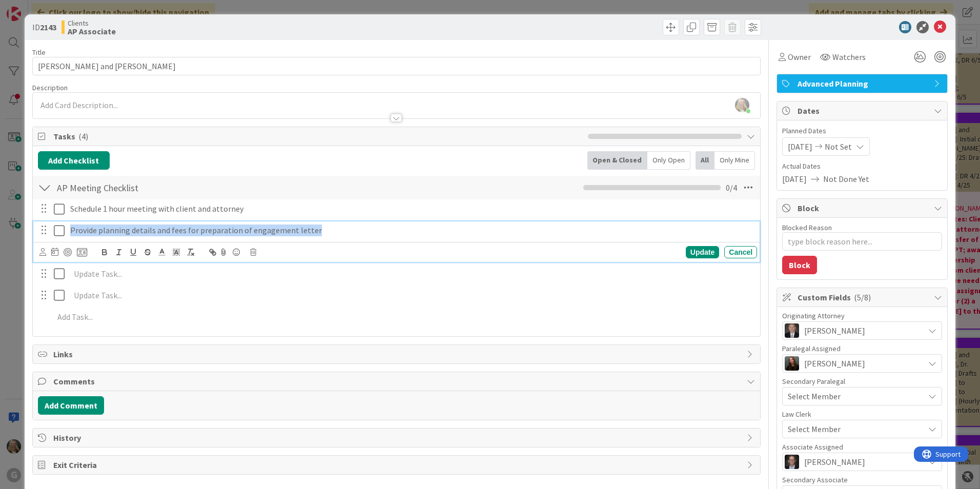
drag, startPoint x: 321, startPoint y: 225, endPoint x: 67, endPoint y: 220, distance: 254.3
click at [67, 220] on div "Schedule 1 hour meeting with client and attorney Update Cancel Provide planning…" at bounding box center [396, 264] width 717 height 131
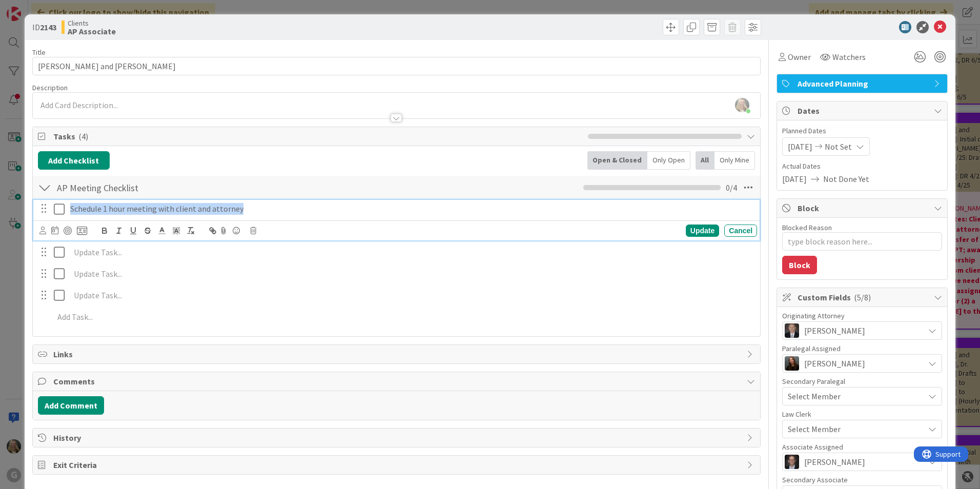
drag, startPoint x: 245, startPoint y: 210, endPoint x: 38, endPoint y: 212, distance: 207.1
click at [38, 212] on div "Schedule 1 hour meeting with client and attorney" at bounding box center [397, 209] width 720 height 18
click at [934, 29] on icon at bounding box center [940, 27] width 12 height 12
